Goal: Task Accomplishment & Management: Manage account settings

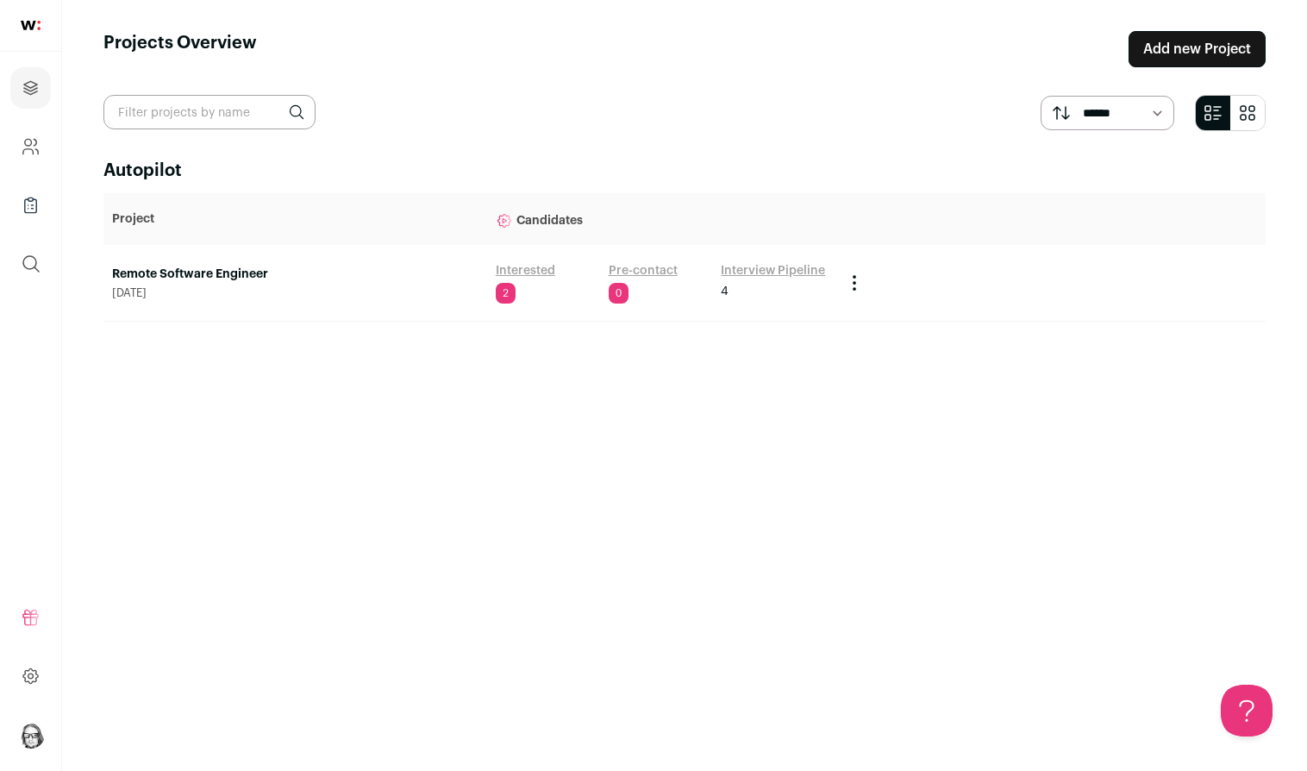
click at [241, 278] on link "Remote Software Engineer" at bounding box center [295, 274] width 366 height 17
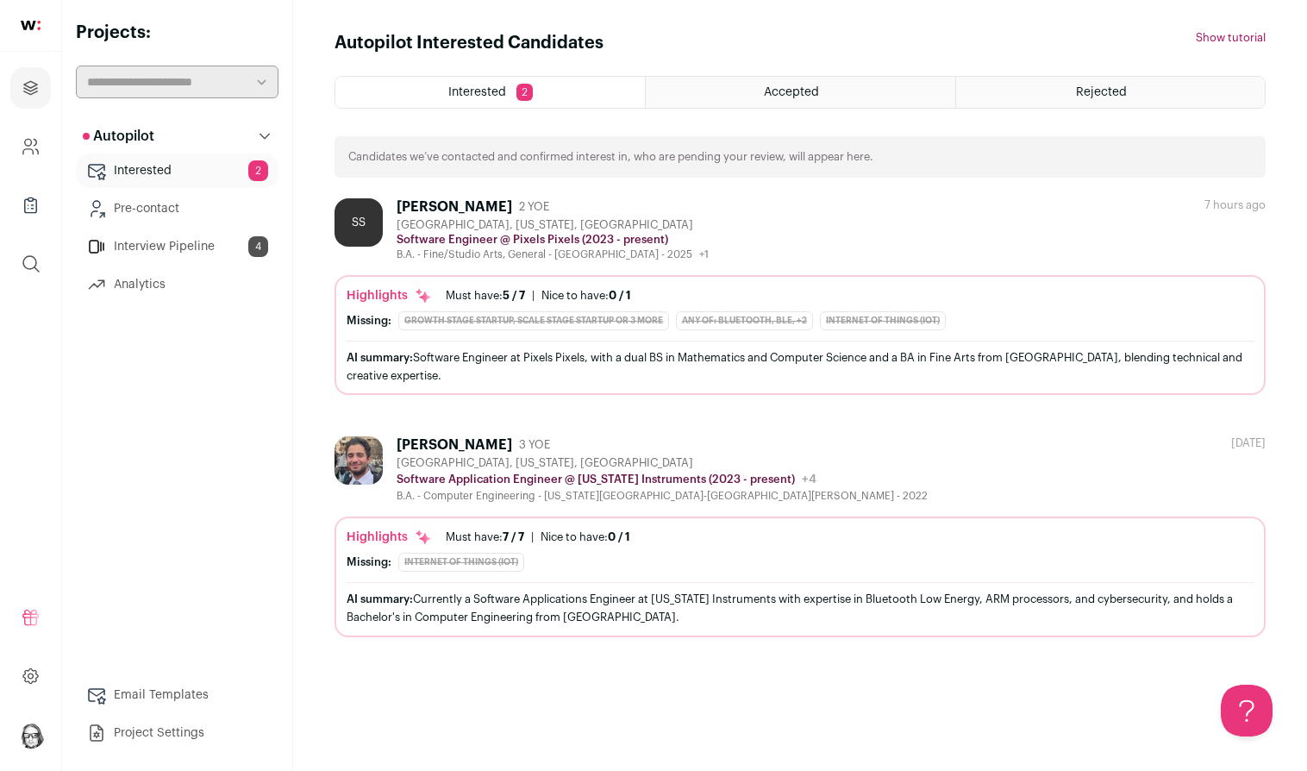
click at [199, 245] on link "Interview Pipeline 4" at bounding box center [177, 246] width 203 height 34
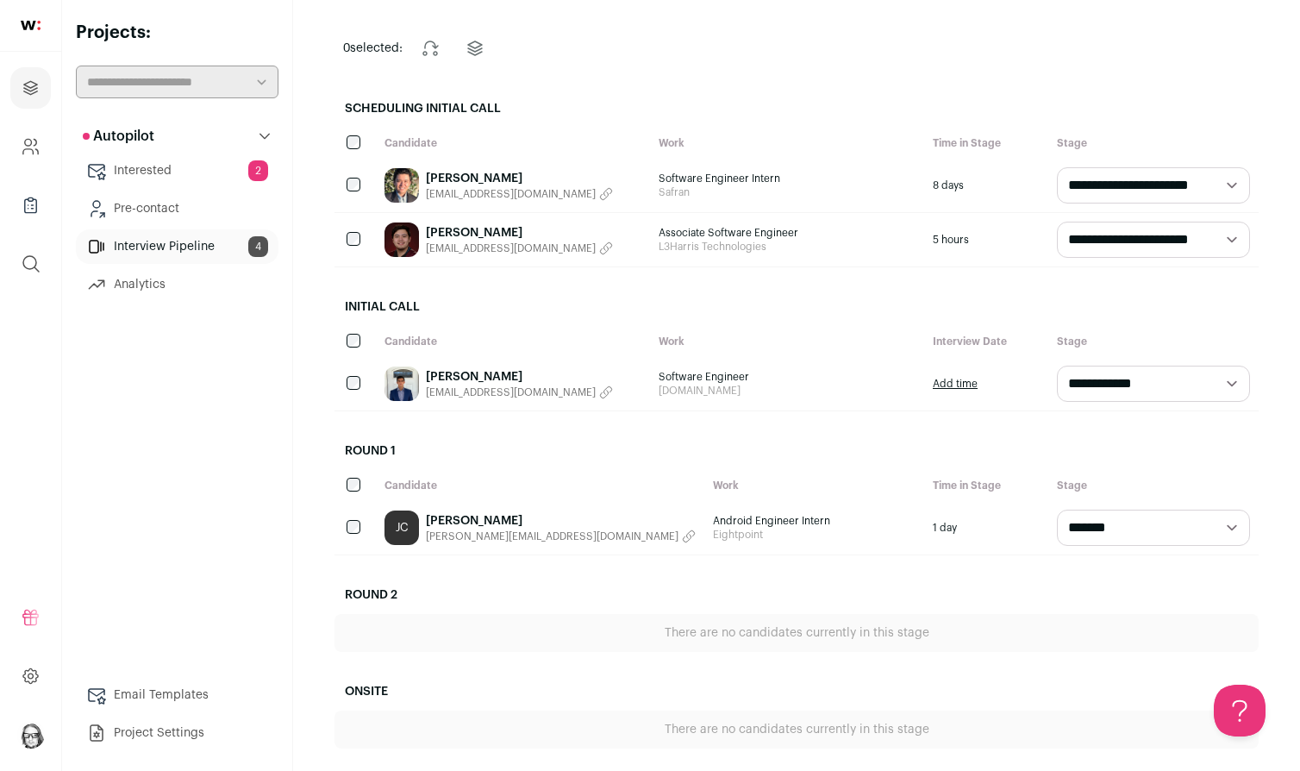
scroll to position [136, 0]
click at [468, 522] on link "[PERSON_NAME]" at bounding box center [561, 520] width 270 height 17
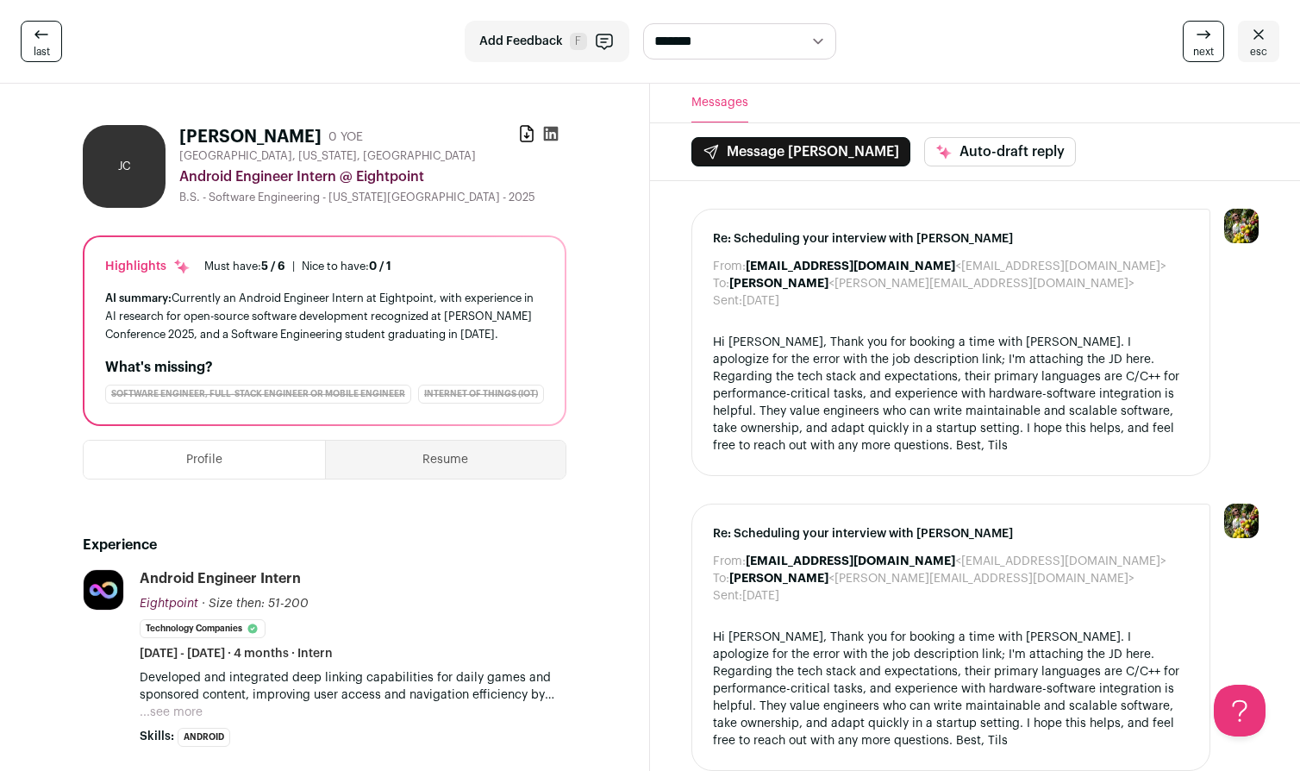
click at [447, 468] on button "Resume" at bounding box center [446, 460] width 241 height 38
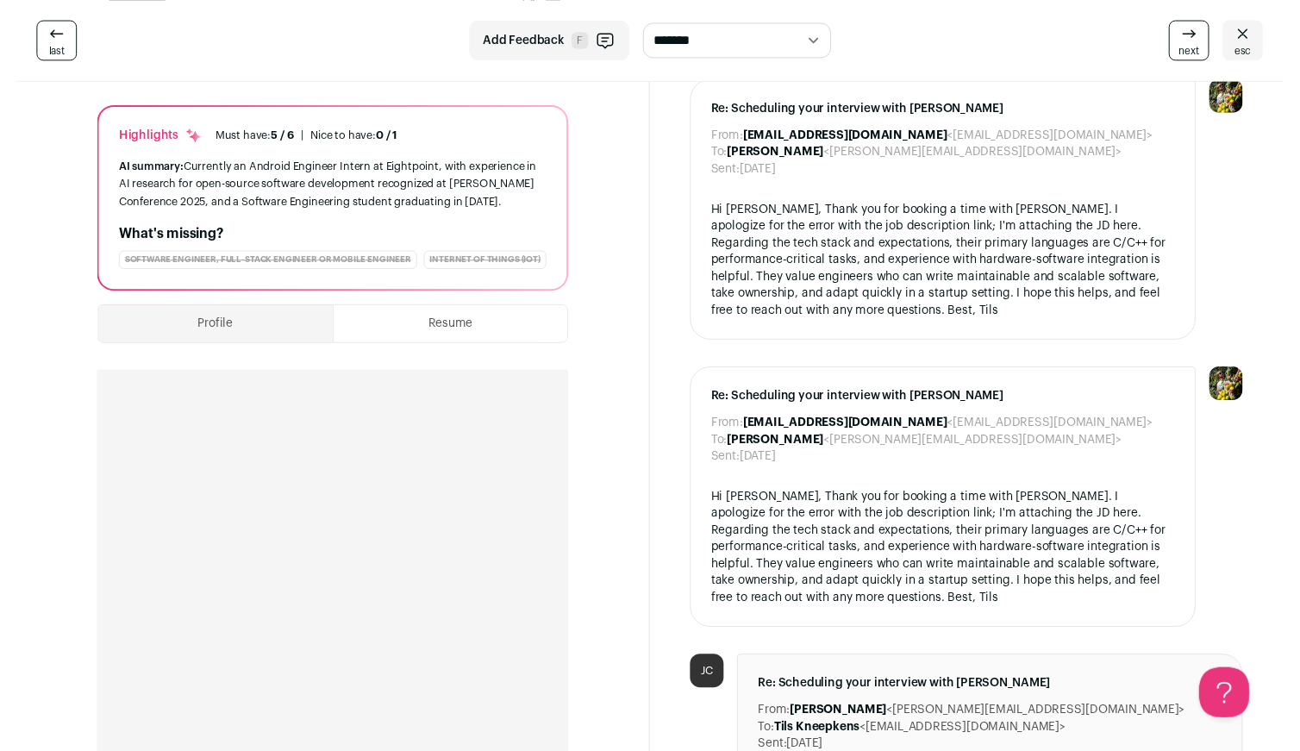
scroll to position [72, 0]
